Goal: Complete application form

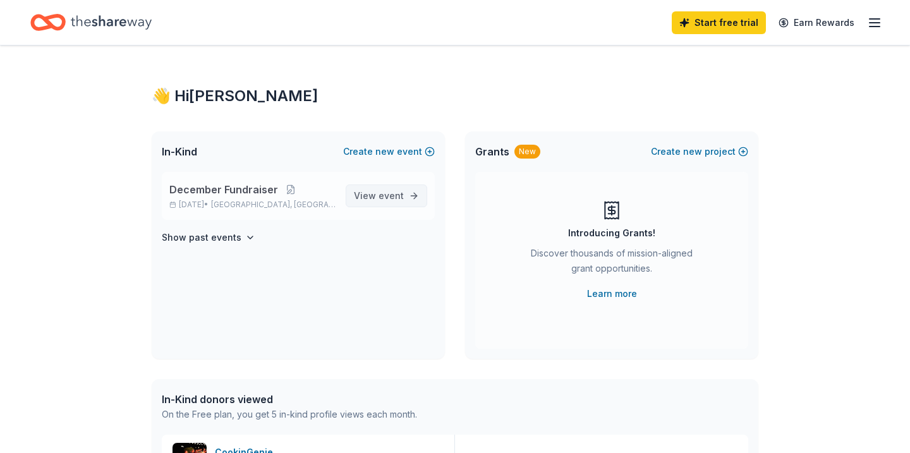
click at [400, 201] on span "View event" at bounding box center [379, 195] width 50 height 15
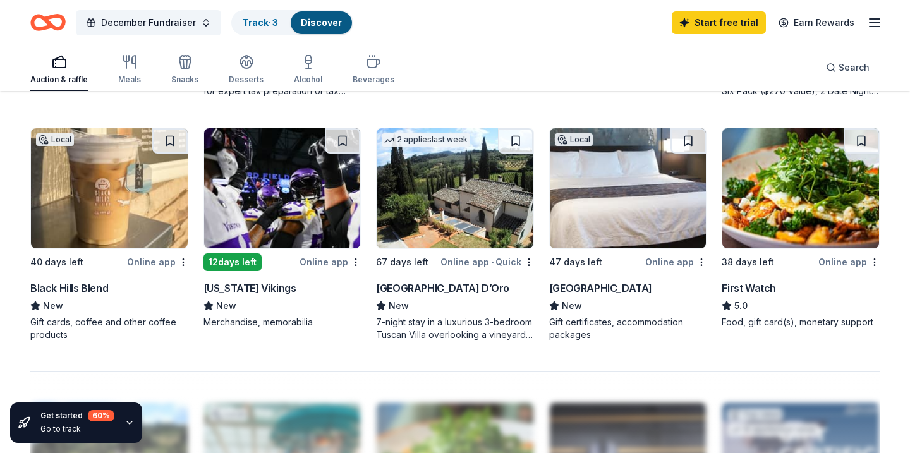
scroll to position [839, 0]
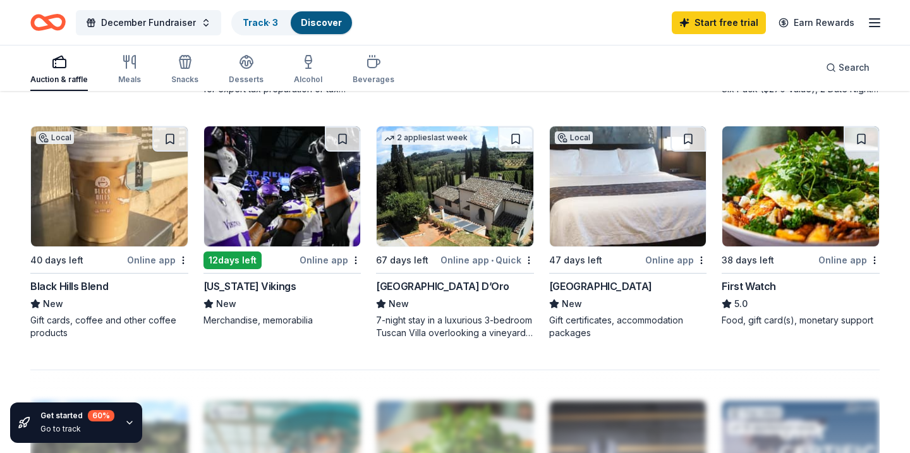
click at [162, 260] on div "Online app" at bounding box center [157, 260] width 61 height 16
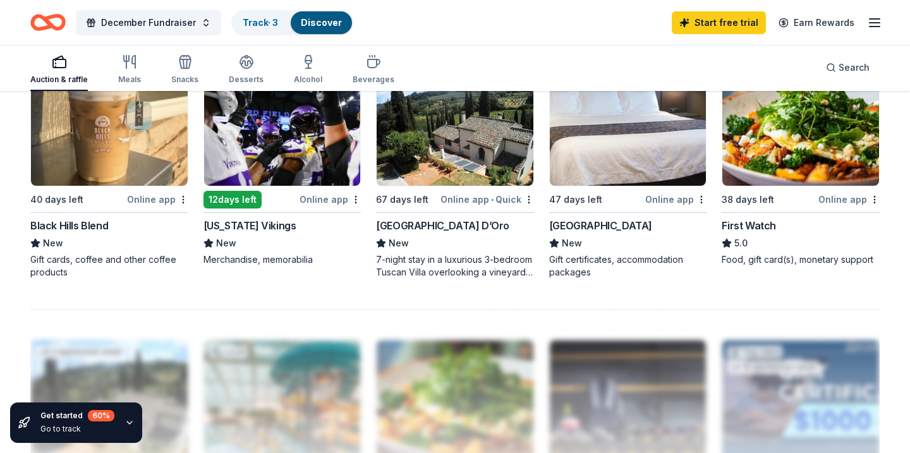
scroll to position [901, 0]
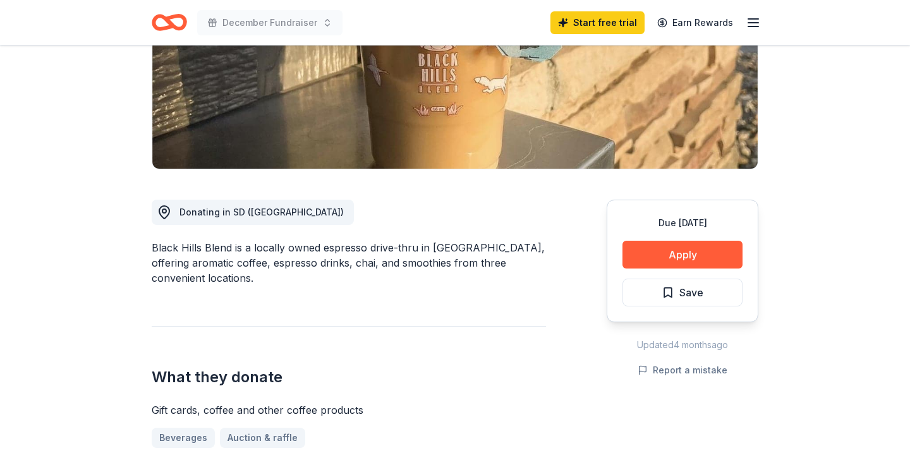
scroll to position [223, 0]
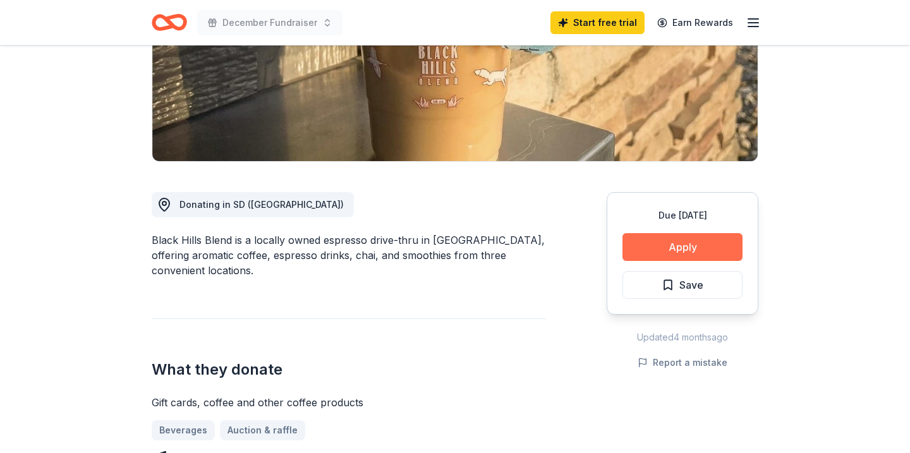
click at [683, 250] on button "Apply" at bounding box center [683, 247] width 120 height 28
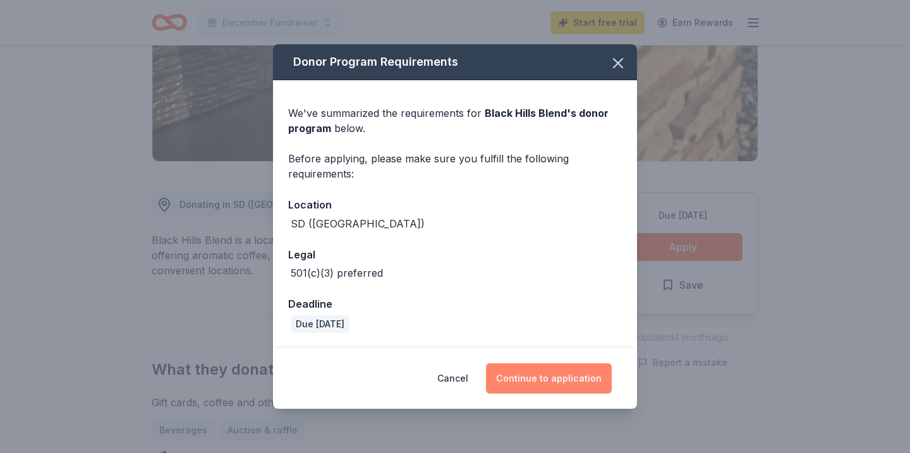
click at [545, 377] on button "Continue to application" at bounding box center [549, 378] width 126 height 30
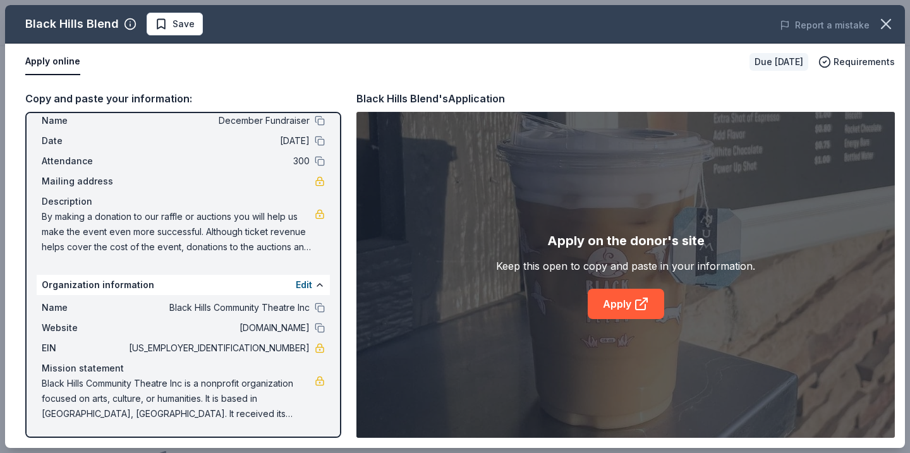
scroll to position [0, 0]
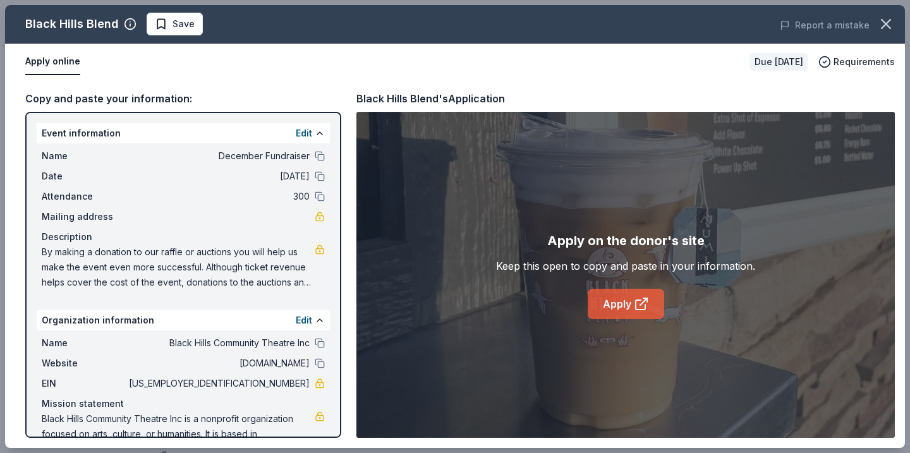
click at [621, 307] on link "Apply" at bounding box center [626, 304] width 76 height 30
